Goal: Information Seeking & Learning: Learn about a topic

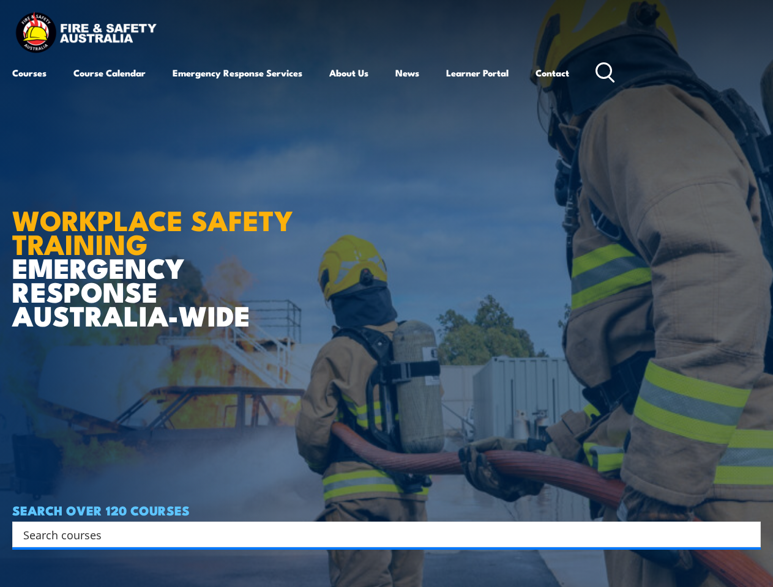
click at [386, 294] on article "WORKPLACE SAFETY TRAINING EMERGENCY RESPONSE AUSTRALIA-WIDE SEARCH OVER 120 COU…" at bounding box center [386, 293] width 748 height 587
click at [378, 535] on input "Search input" at bounding box center [378, 535] width 710 height 18
click at [748, 535] on icon "Search magnifier button" at bounding box center [747, 534] width 13 height 17
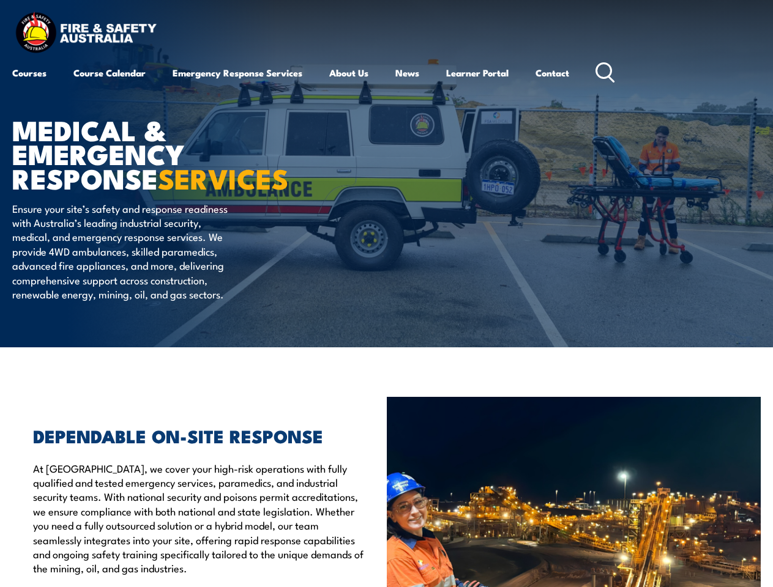
click at [386, 294] on article "MEDICAL & EMERGENCY RESPONSE SERVICES Ensure your site’s safety and response re…" at bounding box center [386, 174] width 748 height 348
